Goal: Find specific fact: Find specific fact

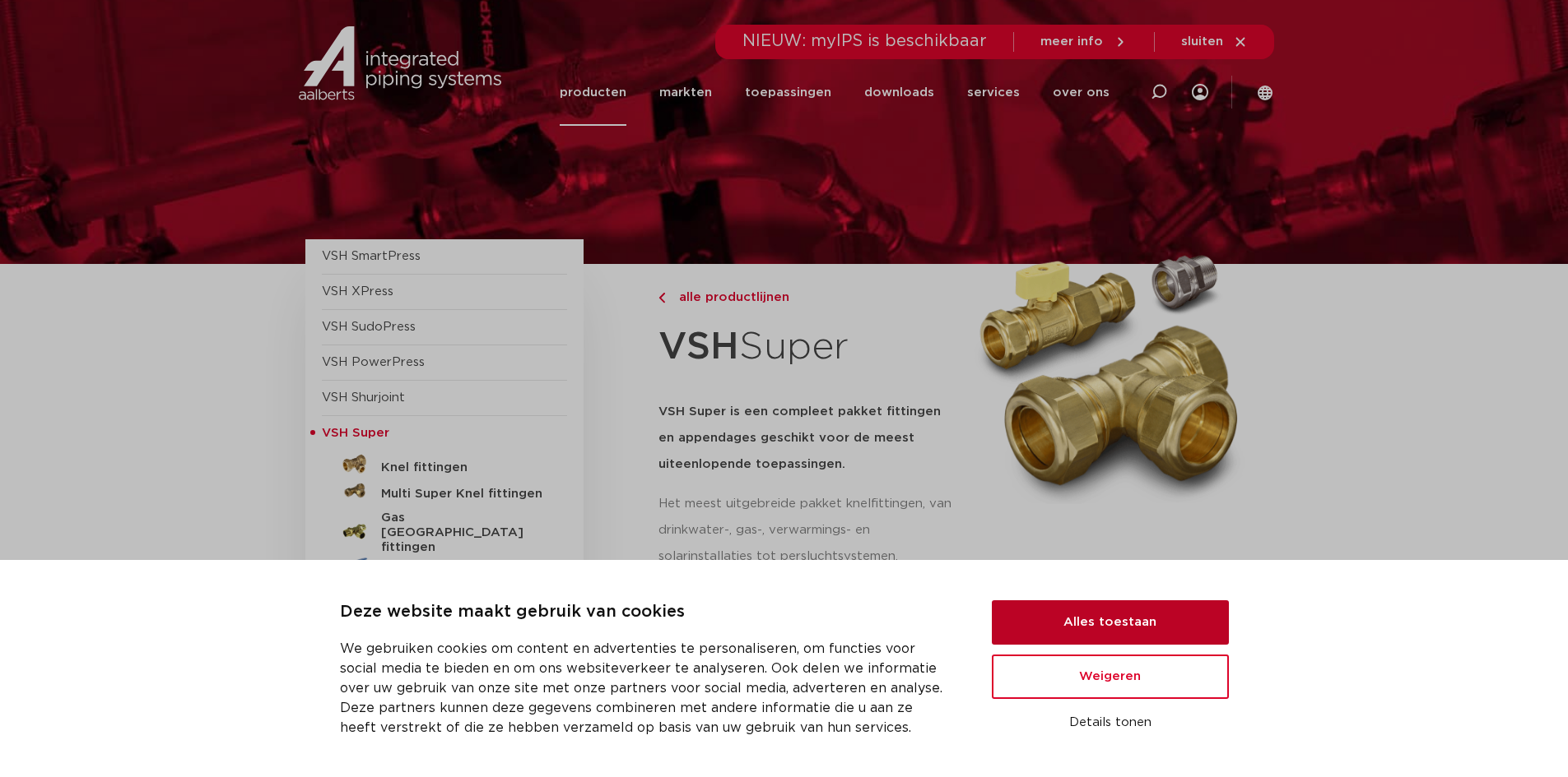
click at [1151, 633] on button "Alles toestaan" at bounding box center [1109, 622] width 237 height 44
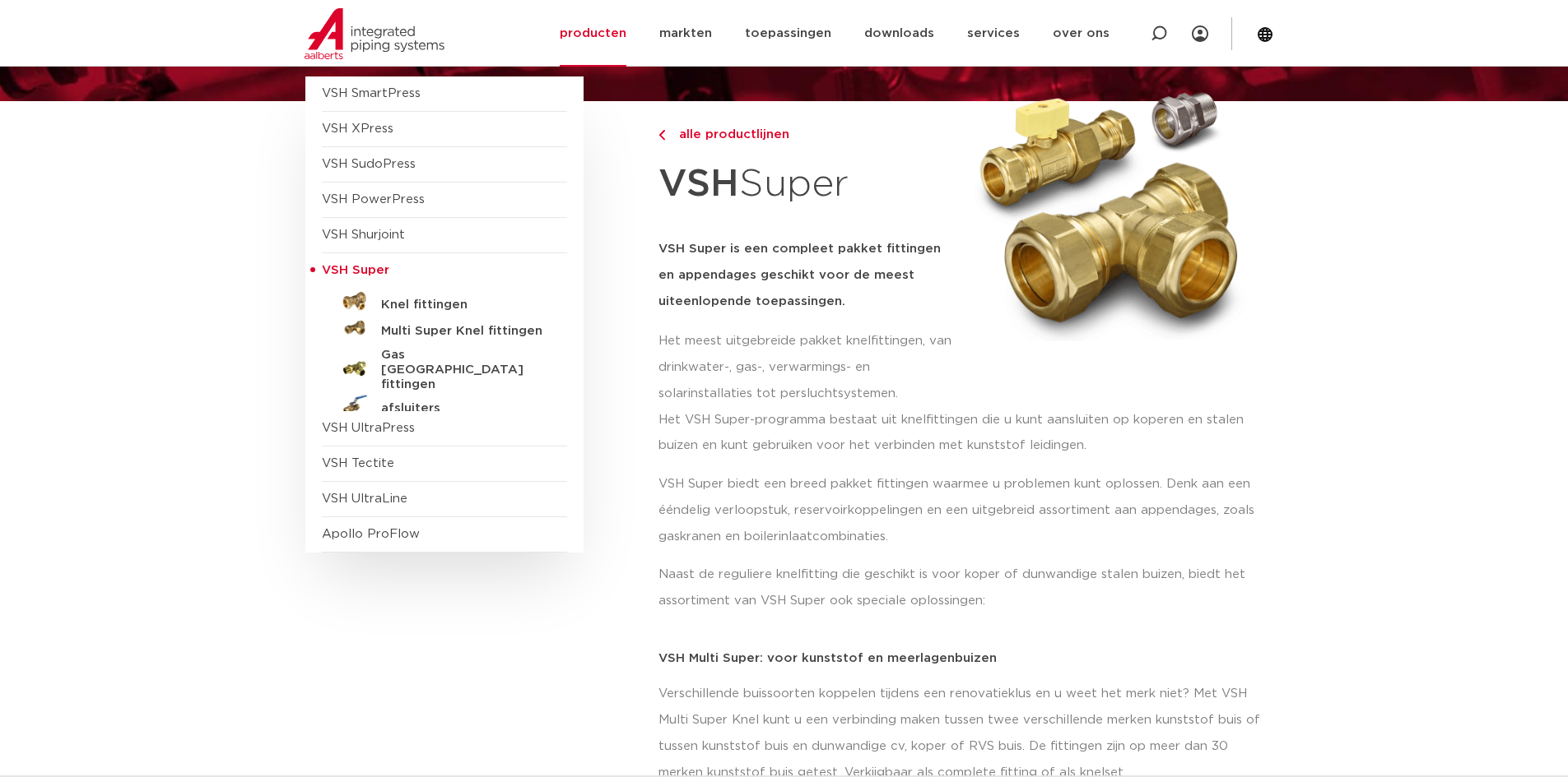
scroll to position [164, 0]
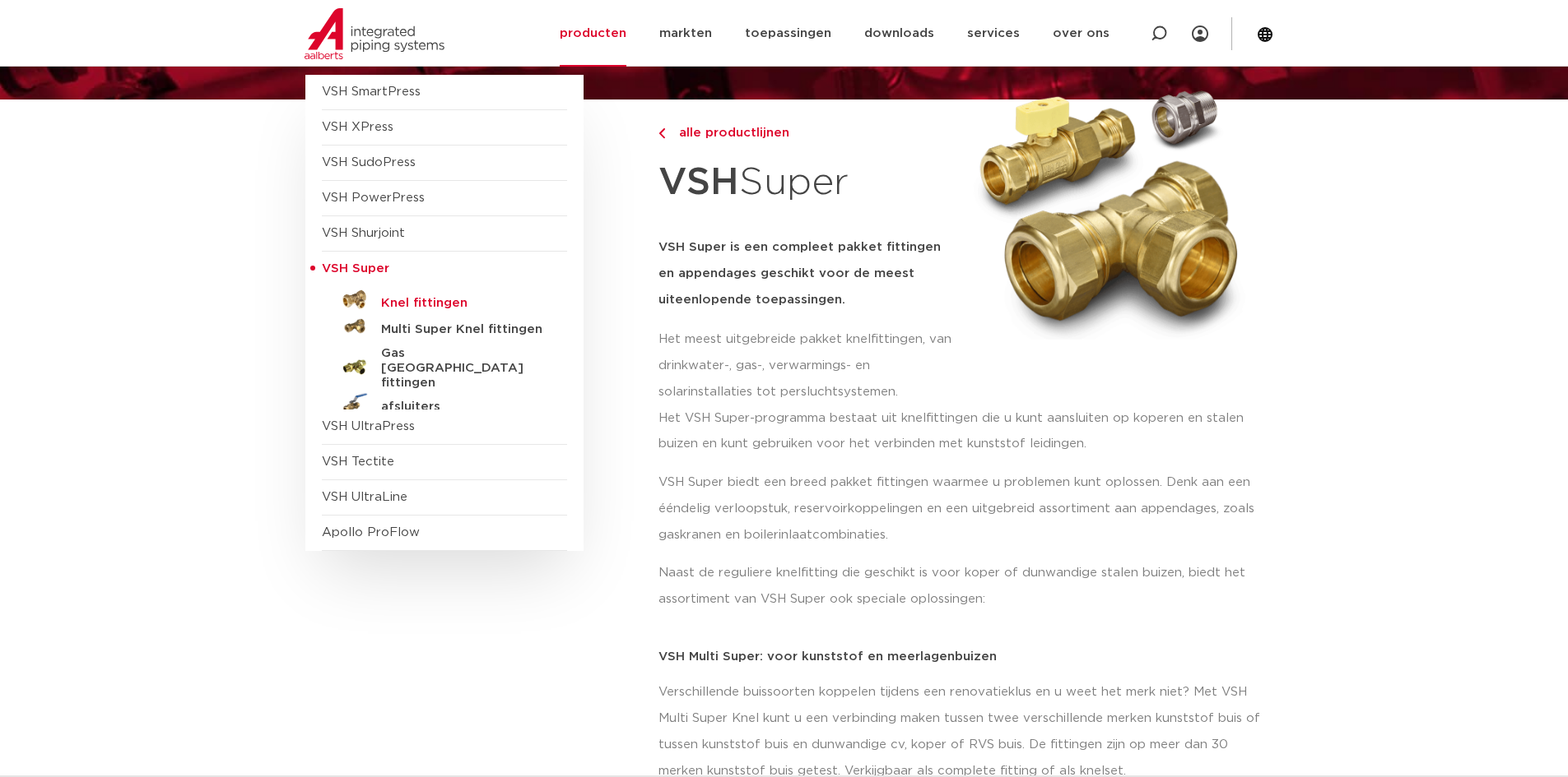
click at [443, 309] on h5 "Knel fittingen" at bounding box center [463, 304] width 163 height 15
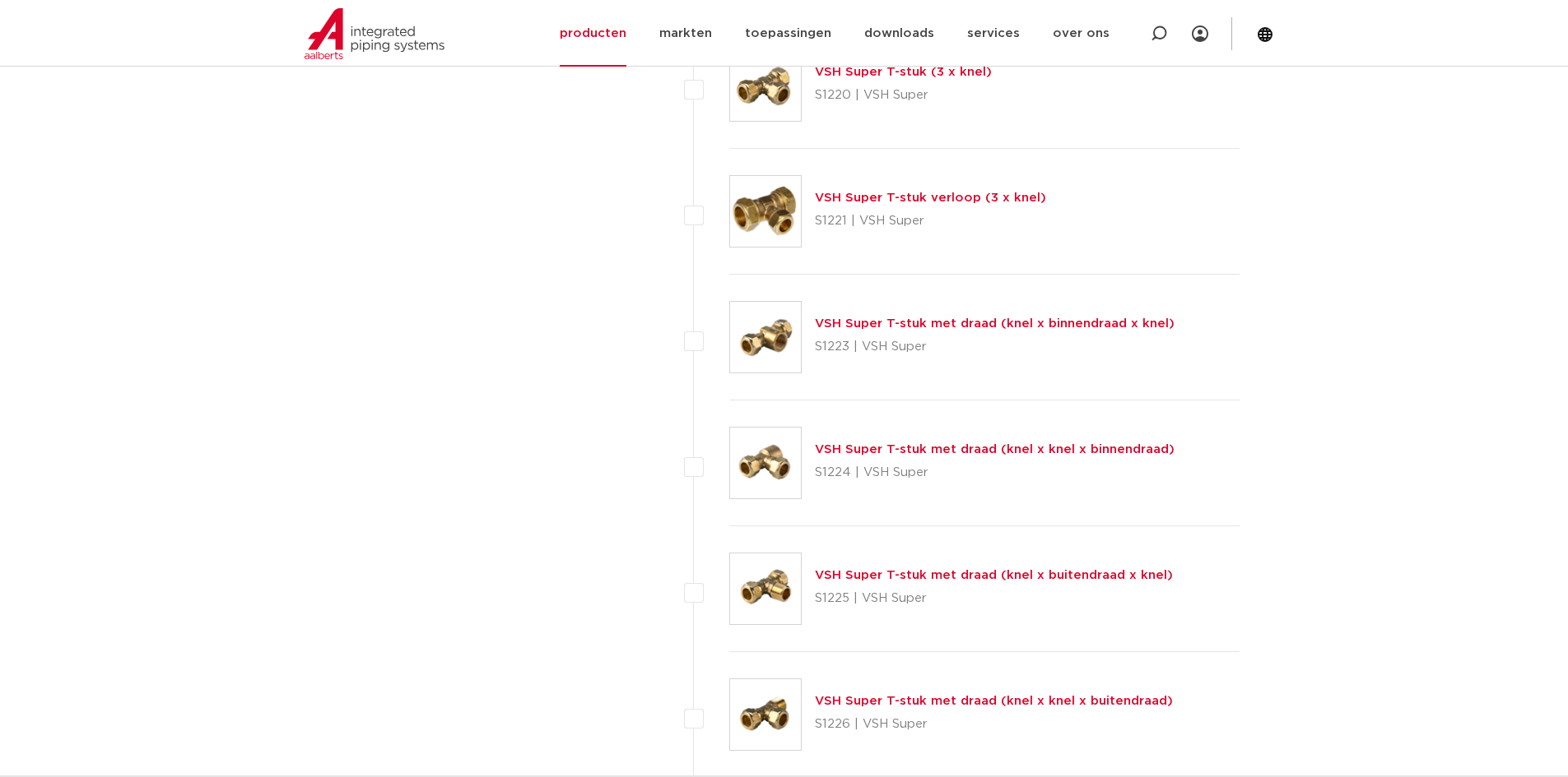
scroll to position [2304, 0]
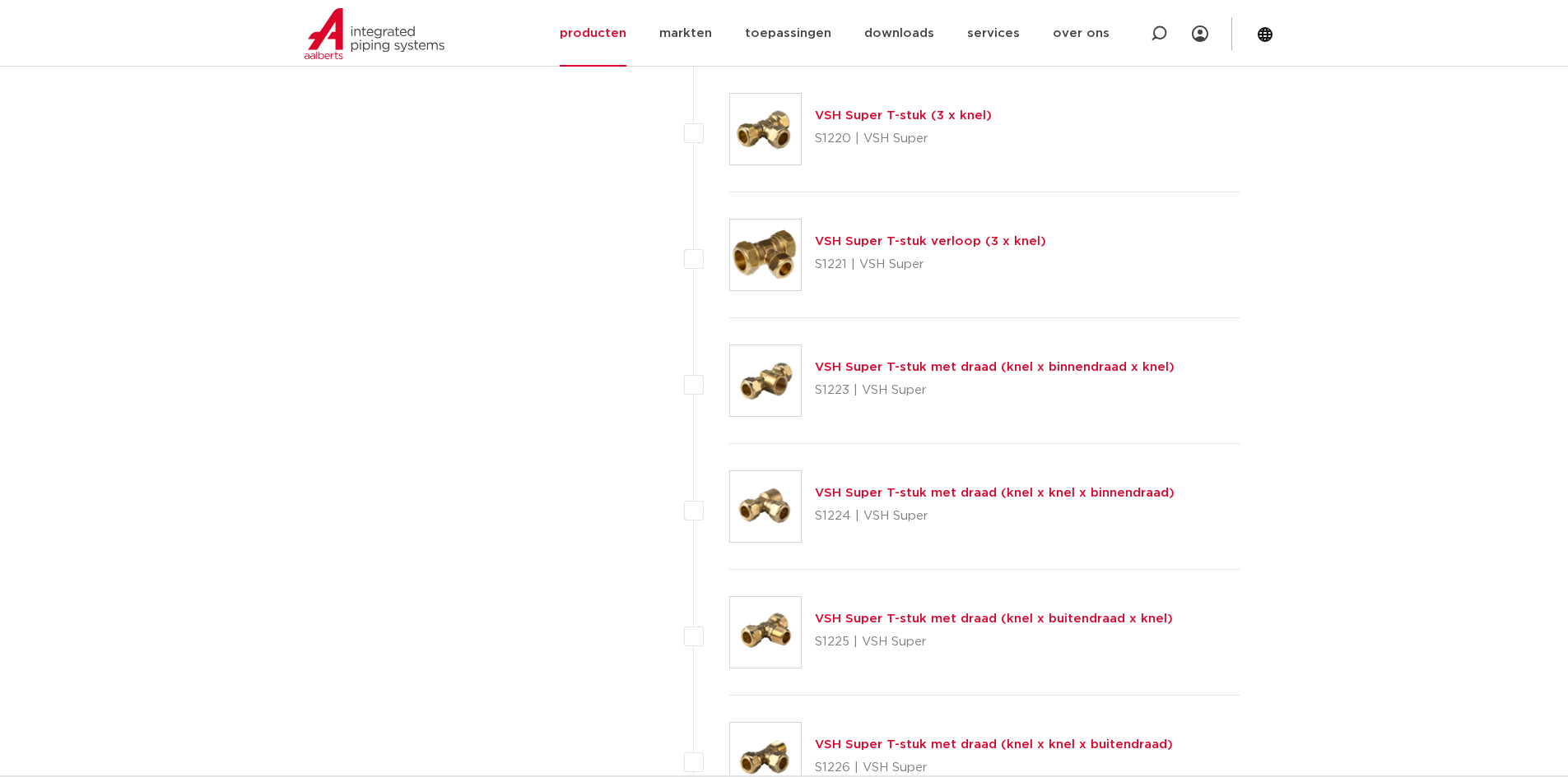
click at [963, 245] on link "VSH Super T-stuk verloop (3 x knel)" at bounding box center [930, 242] width 231 height 13
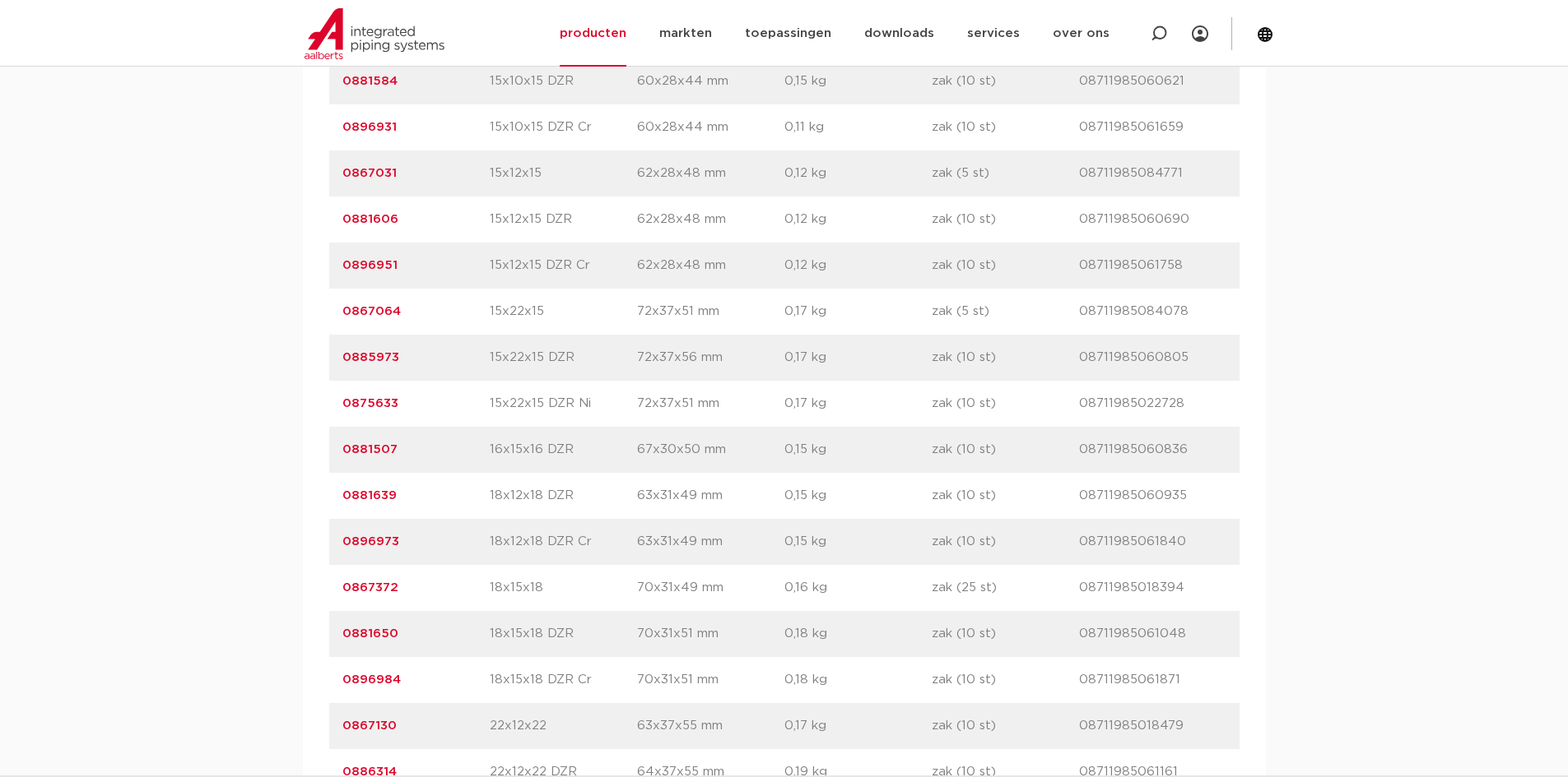
scroll to position [1399, 0]
click at [440, 314] on p "0867064" at bounding box center [415, 311] width 147 height 20
click at [372, 315] on link "0867064" at bounding box center [371, 311] width 58 height 13
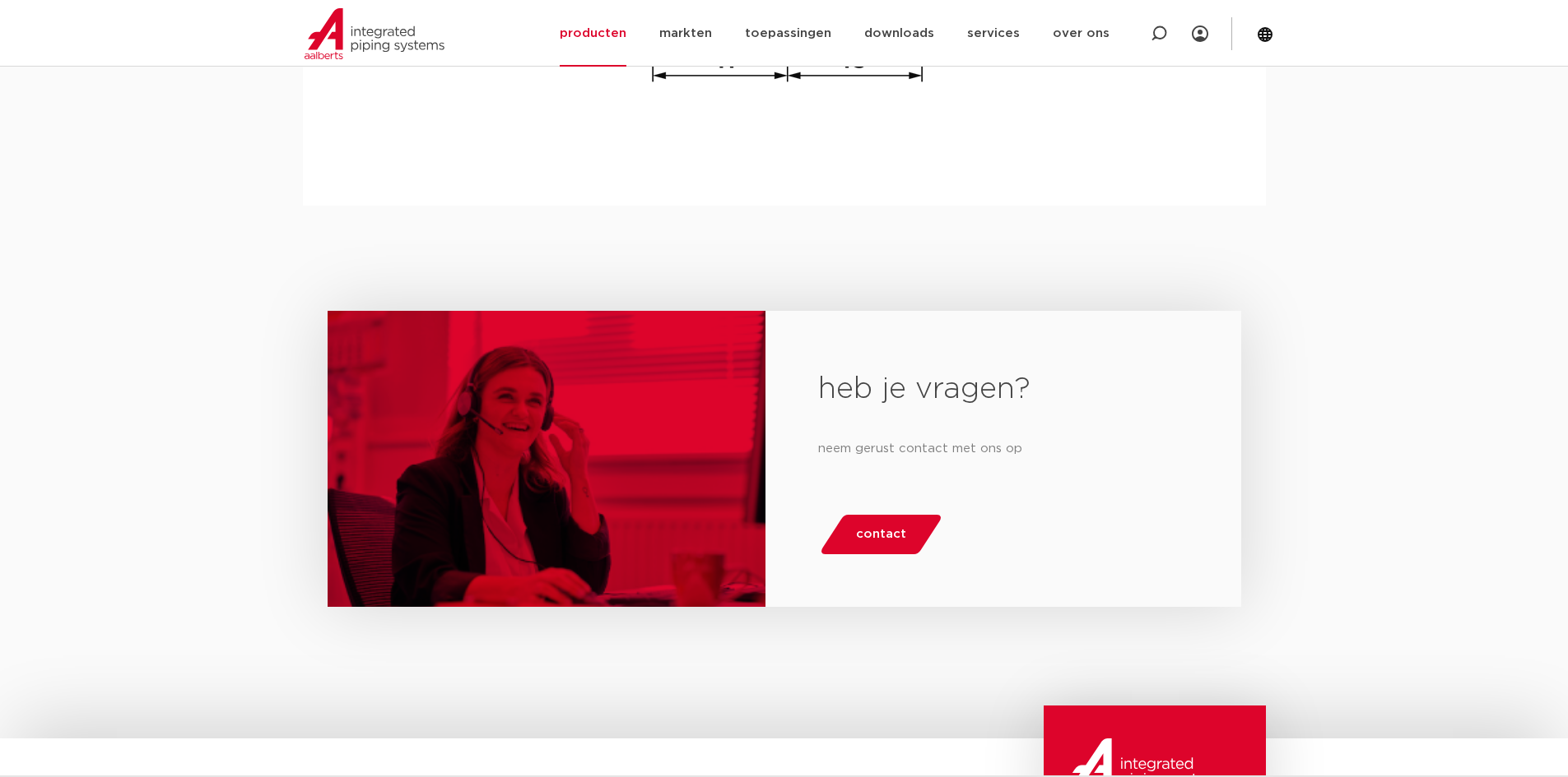
scroll to position [1810, 0]
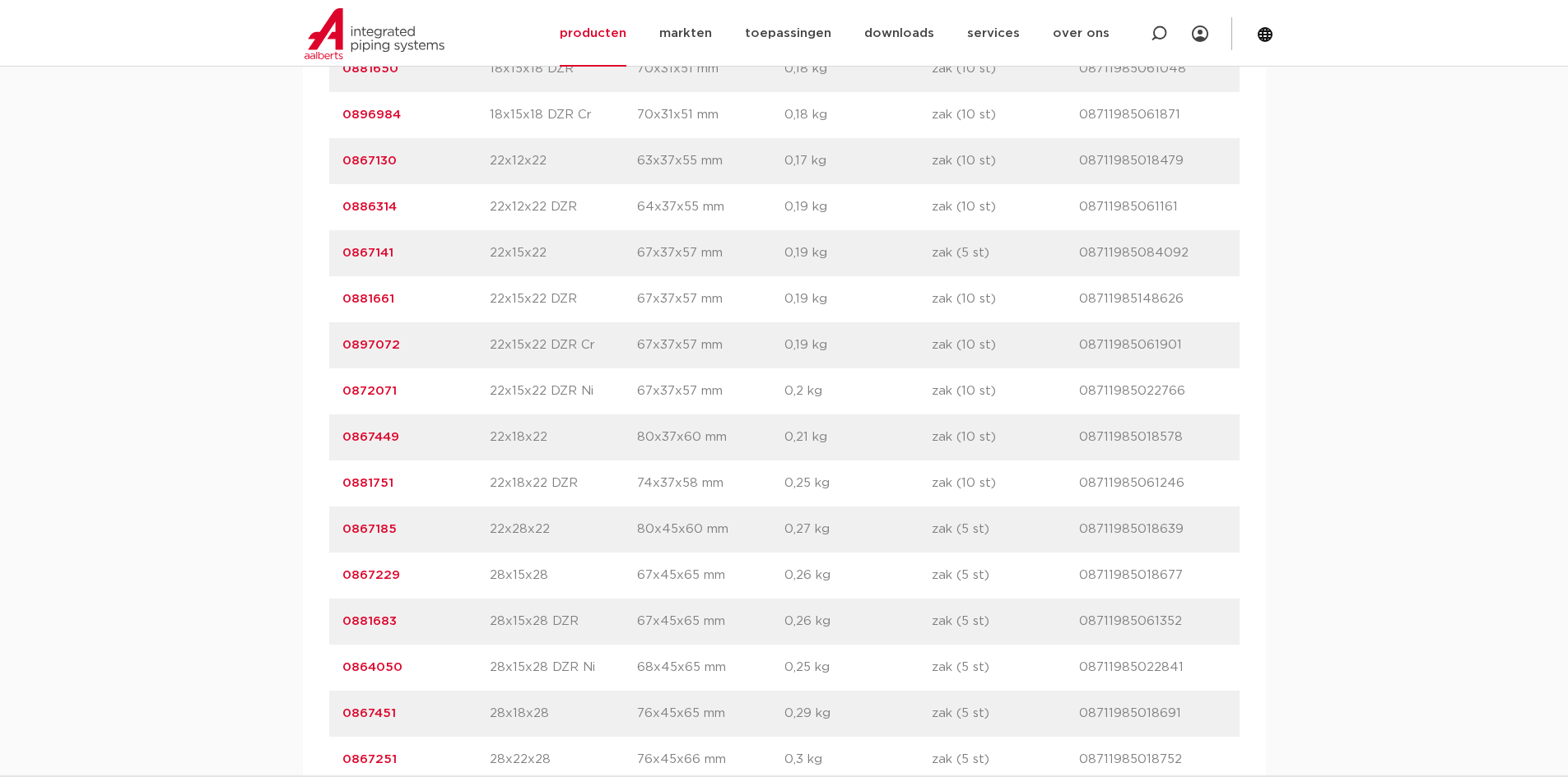
scroll to position [2056, 0]
